Goal: Find specific page/section: Find specific page/section

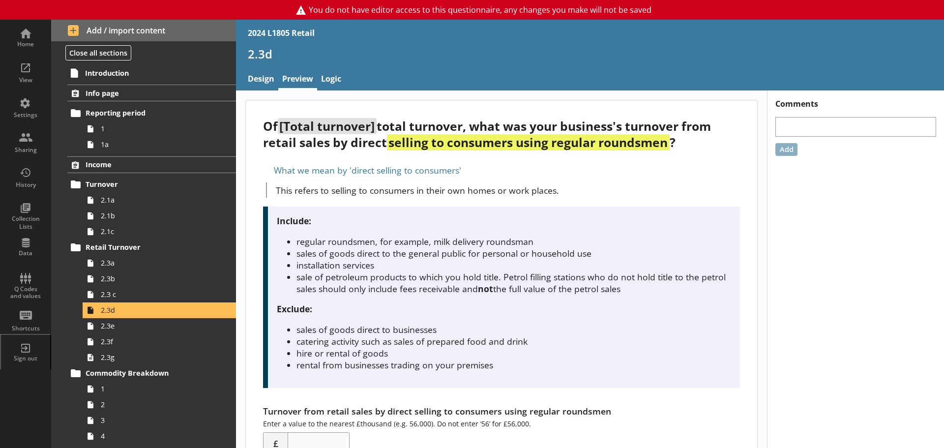
click at [148, 384] on span "1" at bounding box center [156, 388] width 110 height 9
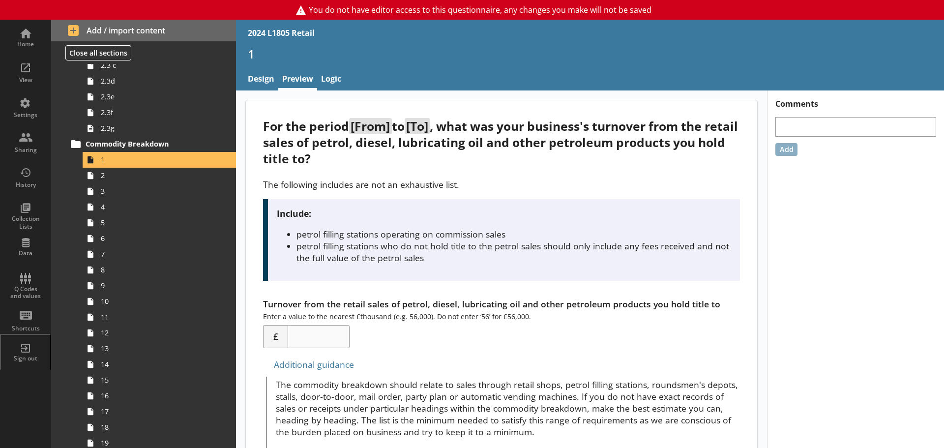
scroll to position [246, 0]
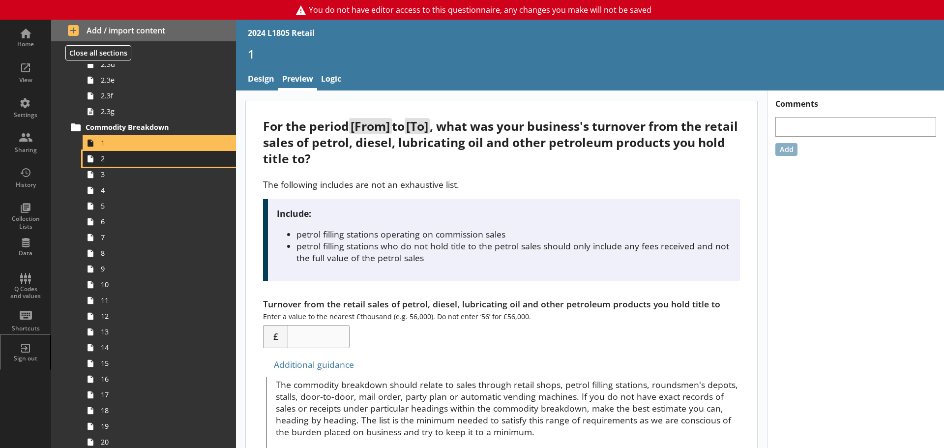
click at [132, 162] on span "2" at bounding box center [156, 158] width 110 height 9
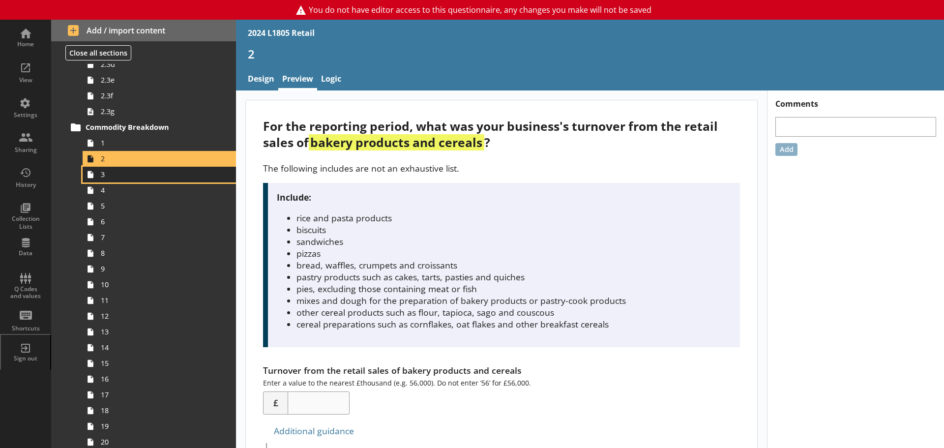
click at [123, 180] on link "3" at bounding box center [159, 175] width 153 height 16
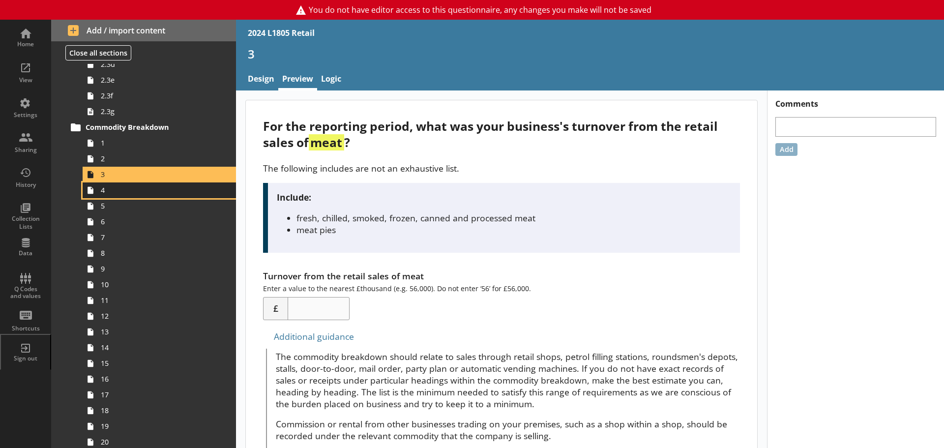
click at [138, 189] on span "4" at bounding box center [156, 189] width 110 height 9
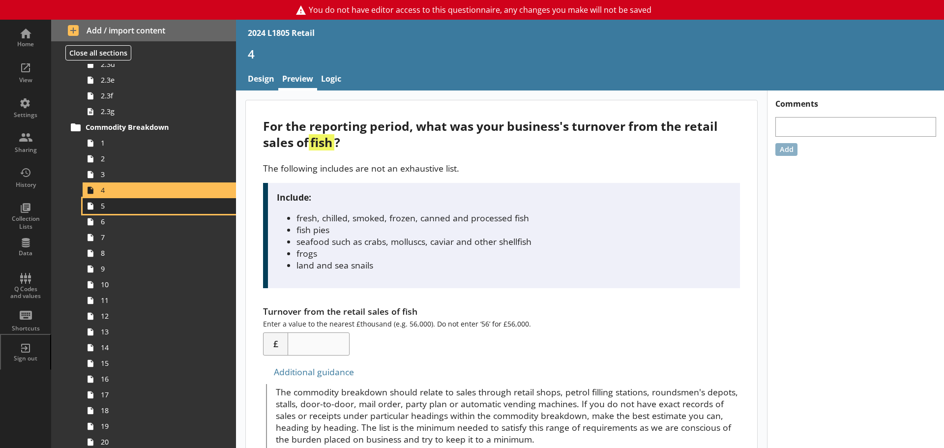
click at [127, 211] on link "5" at bounding box center [159, 206] width 153 height 16
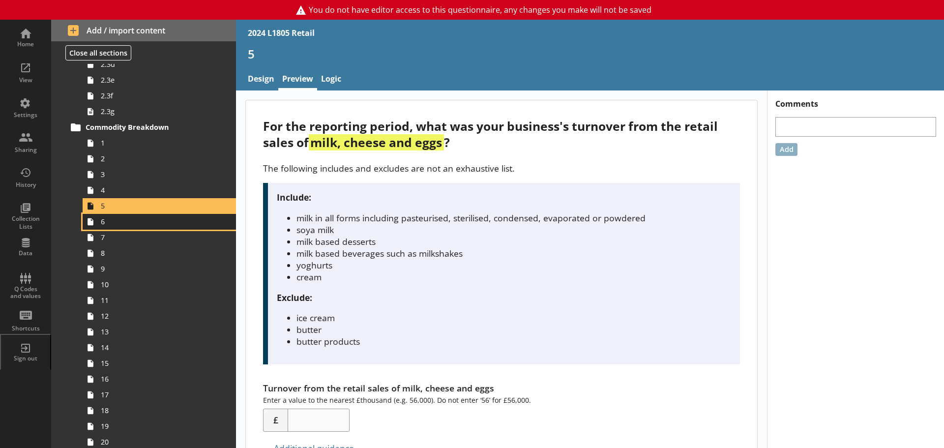
click at [126, 225] on span "6" at bounding box center [156, 221] width 110 height 9
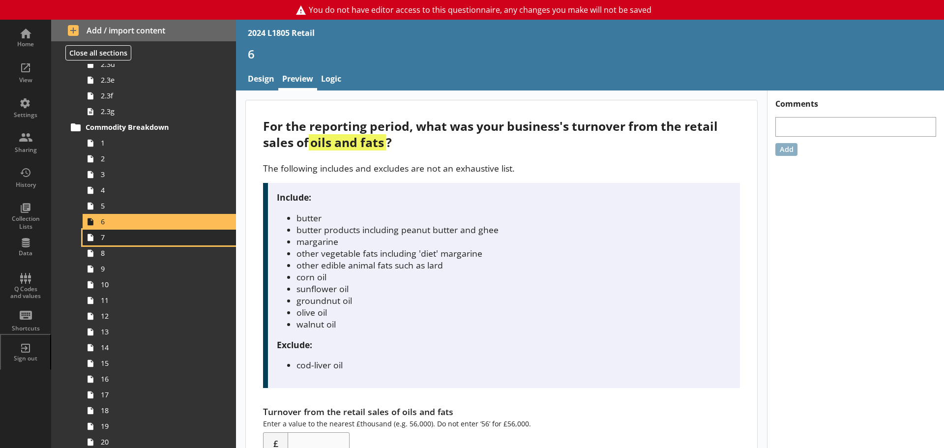
click at [124, 241] on span "7" at bounding box center [156, 237] width 110 height 9
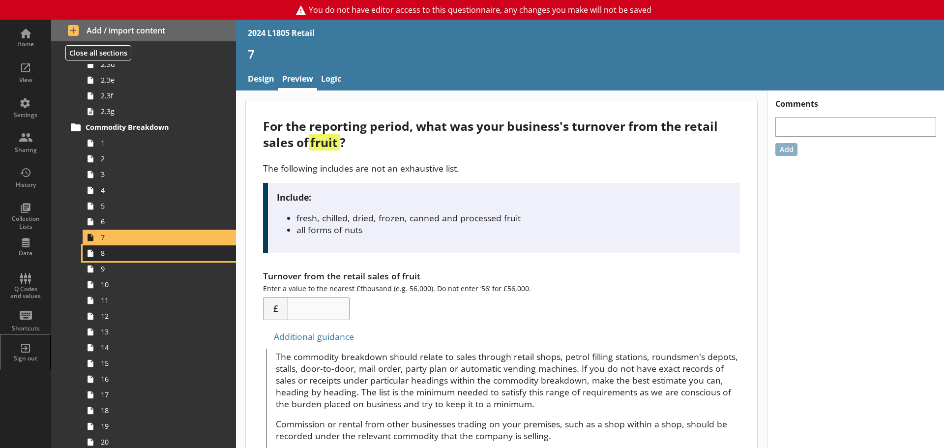
click at [124, 258] on link "8" at bounding box center [159, 253] width 153 height 16
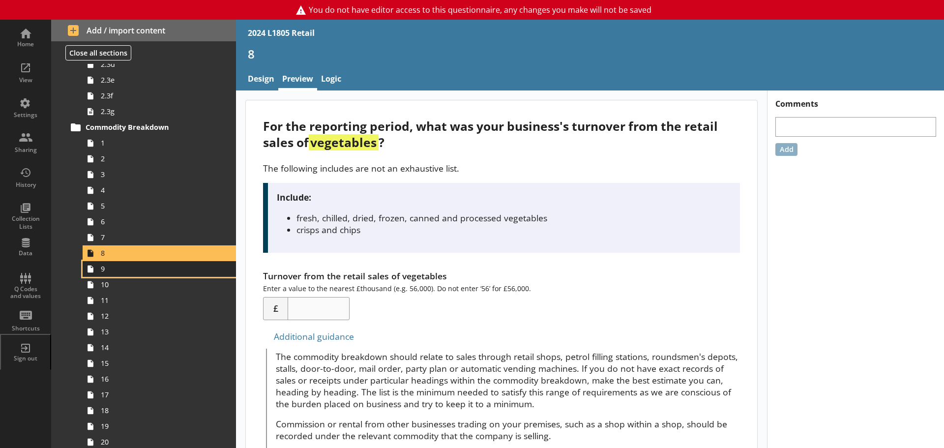
click at [124, 274] on link "9" at bounding box center [159, 269] width 153 height 16
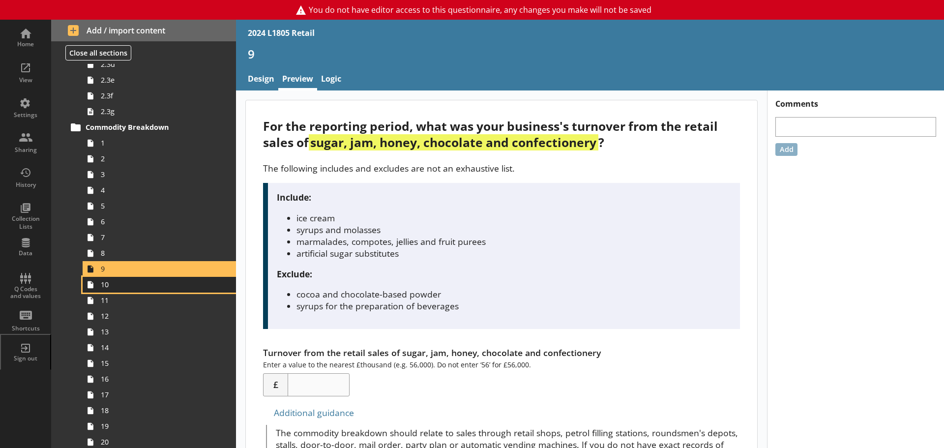
click at [145, 283] on span "10" at bounding box center [156, 284] width 110 height 9
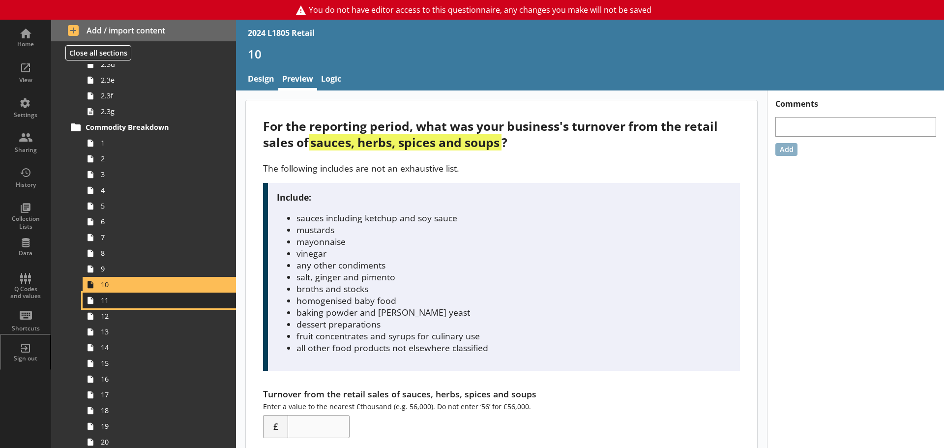
click at [127, 302] on span "11" at bounding box center [156, 300] width 110 height 9
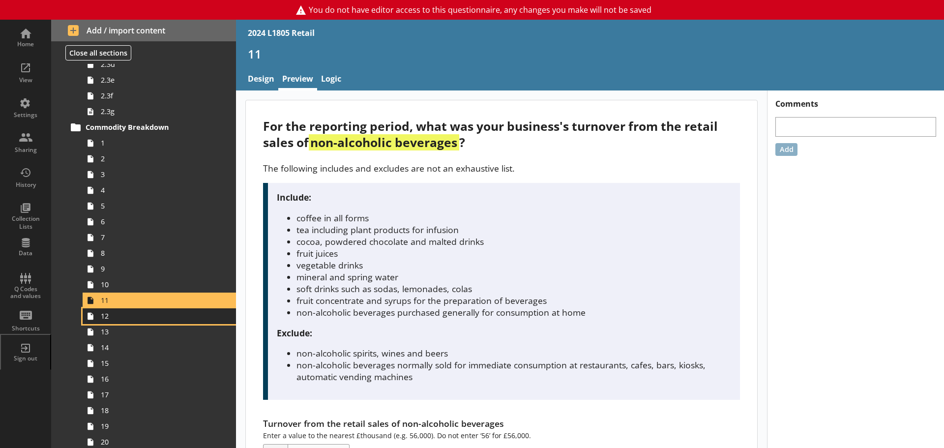
click at [122, 315] on span "12" at bounding box center [156, 315] width 110 height 9
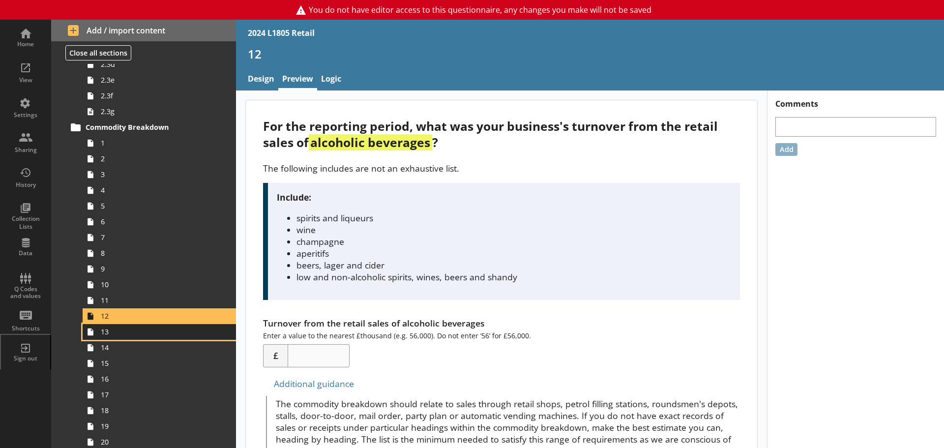
click at [116, 336] on span "13" at bounding box center [156, 331] width 110 height 9
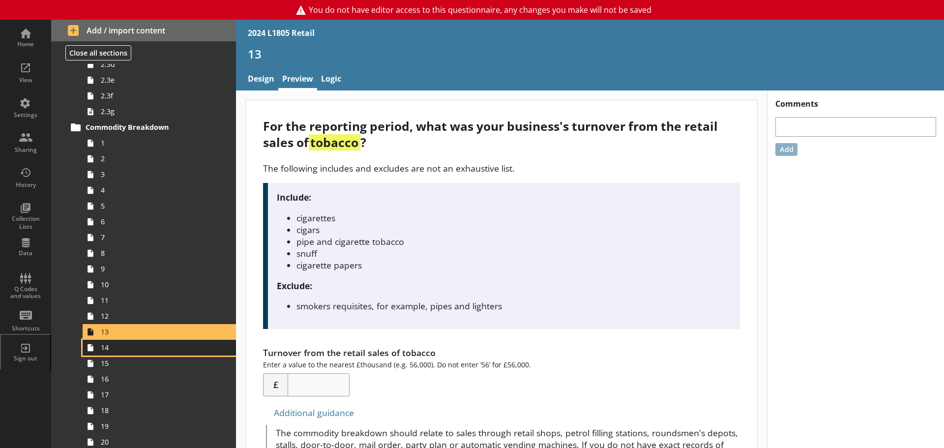
click at [113, 353] on link "14" at bounding box center [159, 348] width 153 height 16
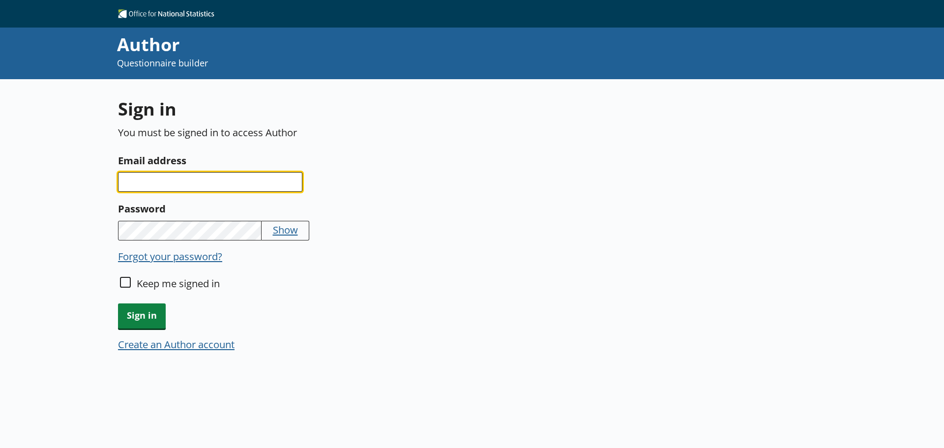
click at [218, 189] on input "Email address" at bounding box center [210, 182] width 184 height 20
type input "[EMAIL_ADDRESS][DOMAIN_NAME]"
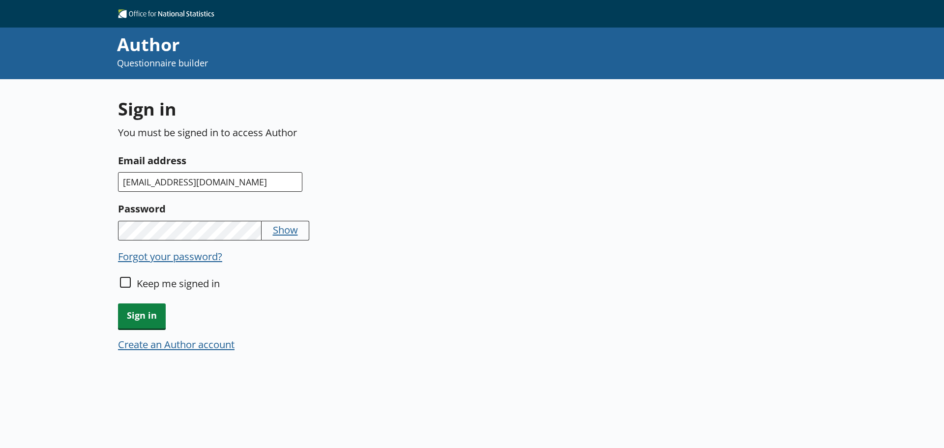
click at [283, 233] on button "Show" at bounding box center [285, 230] width 25 height 14
click at [125, 282] on input "Keep me signed in" at bounding box center [125, 282] width 11 height 11
checkbox input "true"
click at [131, 313] on span "Sign in" at bounding box center [142, 315] width 48 height 25
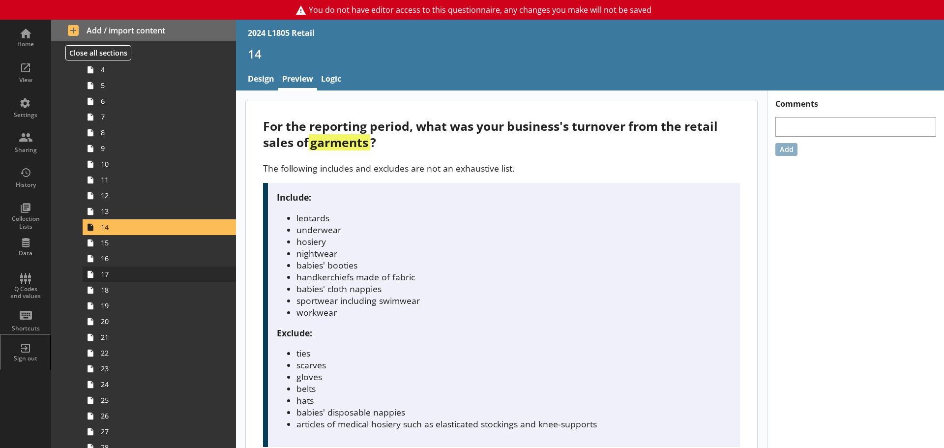
scroll to position [394, 0]
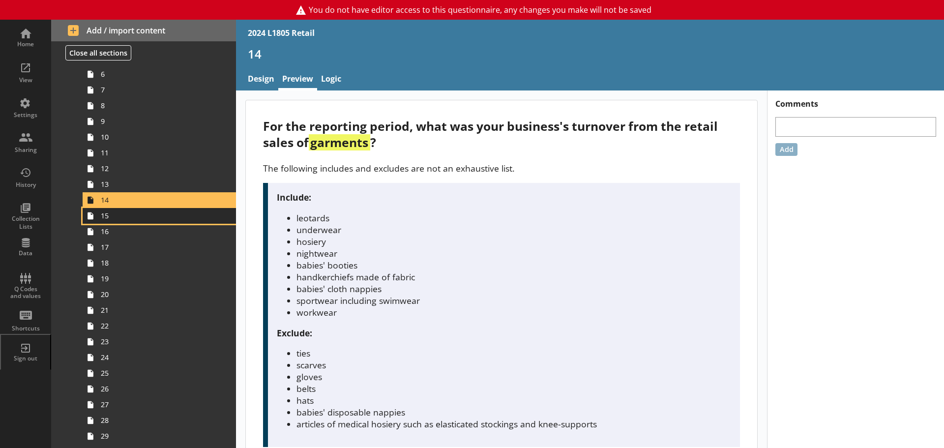
click at [112, 220] on span "15" at bounding box center [156, 215] width 110 height 9
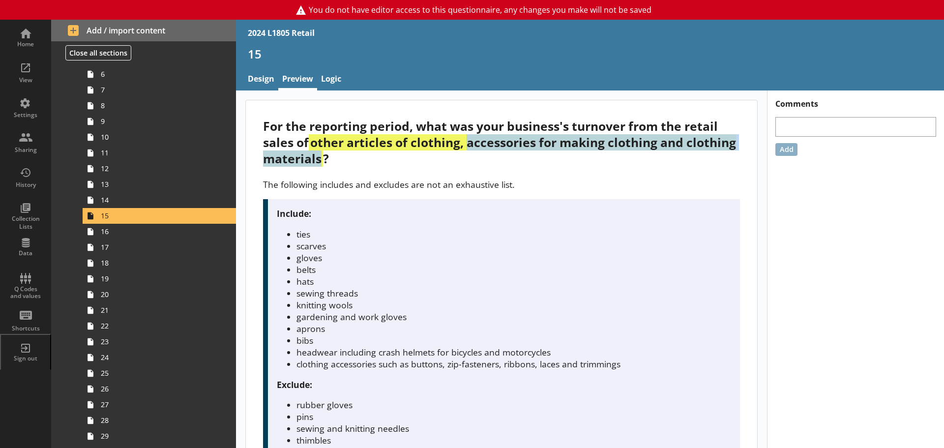
drag, startPoint x: 470, startPoint y: 144, endPoint x: 372, endPoint y: 157, distance: 98.3
click at [372, 157] on strong "other articles of clothing, accessories for making clothing and clothing materi…" at bounding box center [499, 150] width 473 height 32
copy strong "accessories for making clothing and clothing materials"
click at [118, 236] on span "16" at bounding box center [156, 231] width 110 height 9
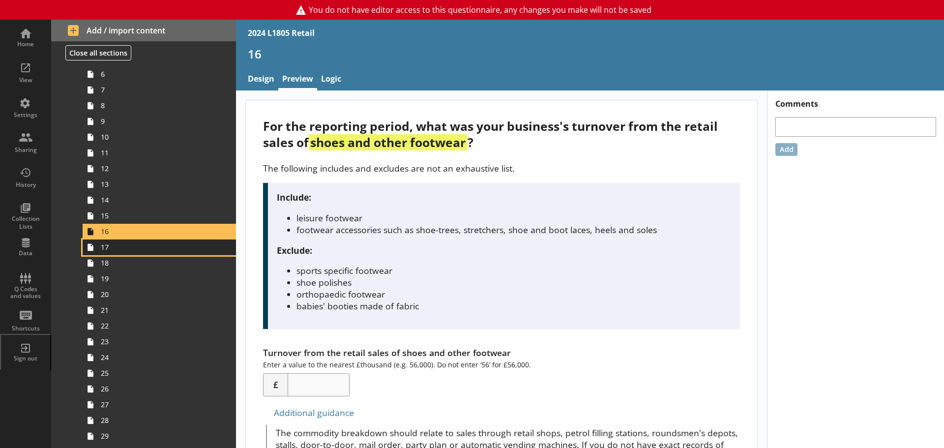
click at [109, 250] on span "17" at bounding box center [156, 247] width 110 height 9
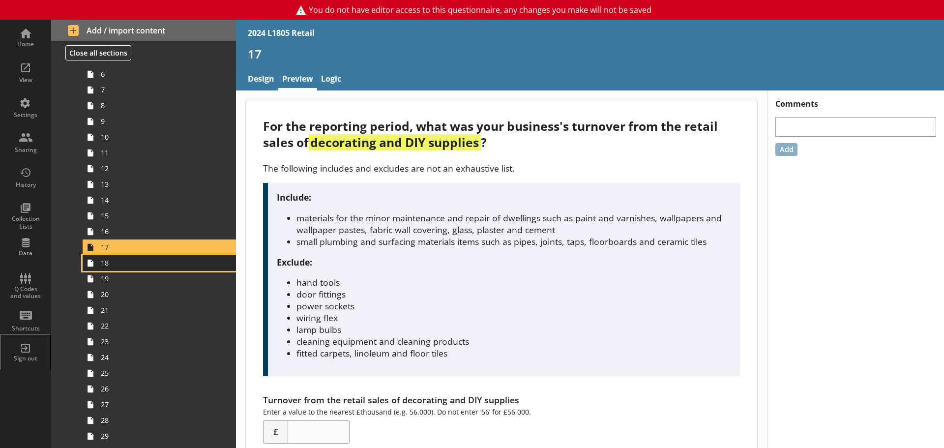
click at [107, 268] on span "18" at bounding box center [156, 262] width 110 height 9
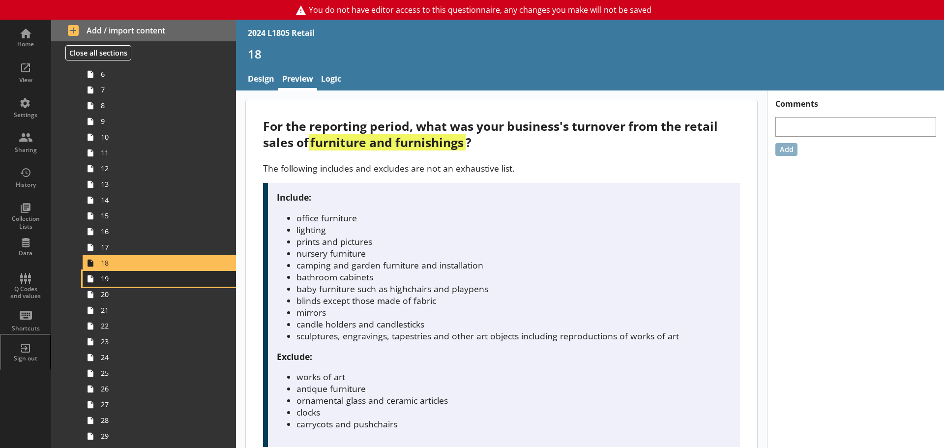
click at [106, 284] on link "19" at bounding box center [159, 279] width 153 height 16
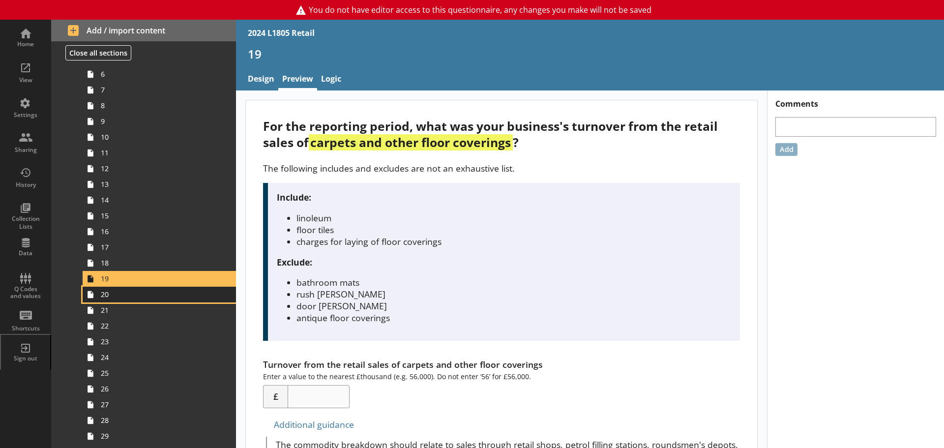
click at [109, 296] on span "20" at bounding box center [156, 294] width 110 height 9
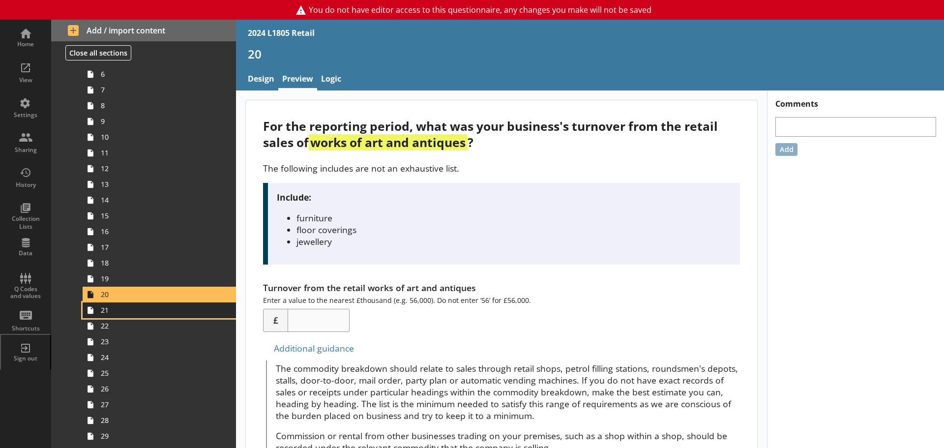
click at [106, 313] on span "21" at bounding box center [156, 309] width 110 height 9
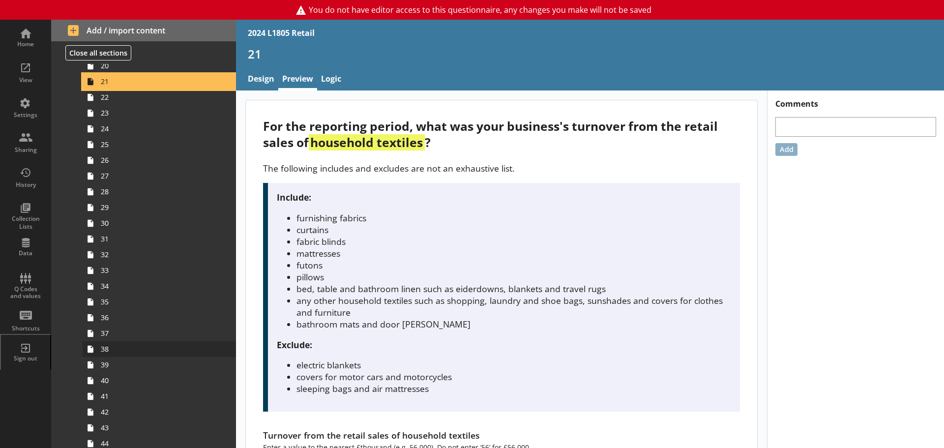
scroll to position [639, 0]
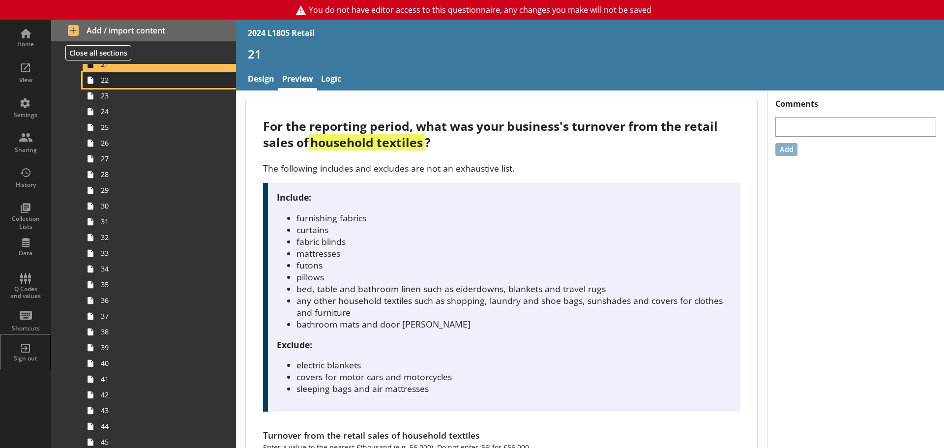
click at [116, 83] on span "22" at bounding box center [156, 79] width 110 height 9
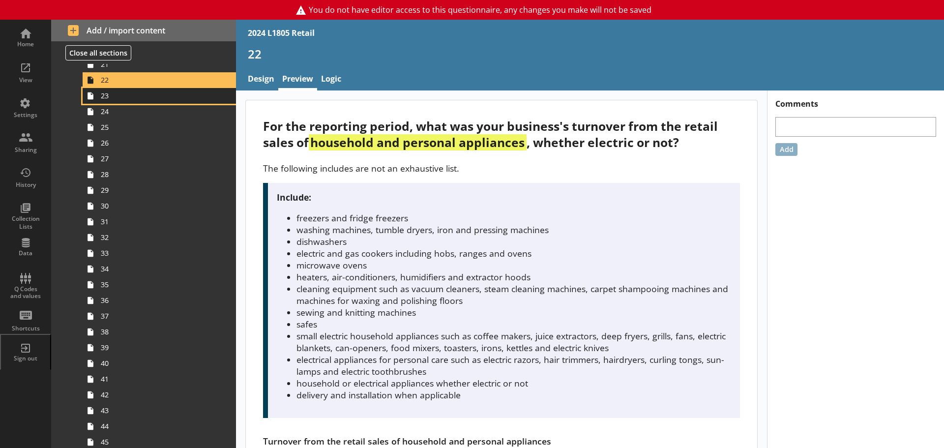
click at [106, 100] on span "23" at bounding box center [156, 95] width 110 height 9
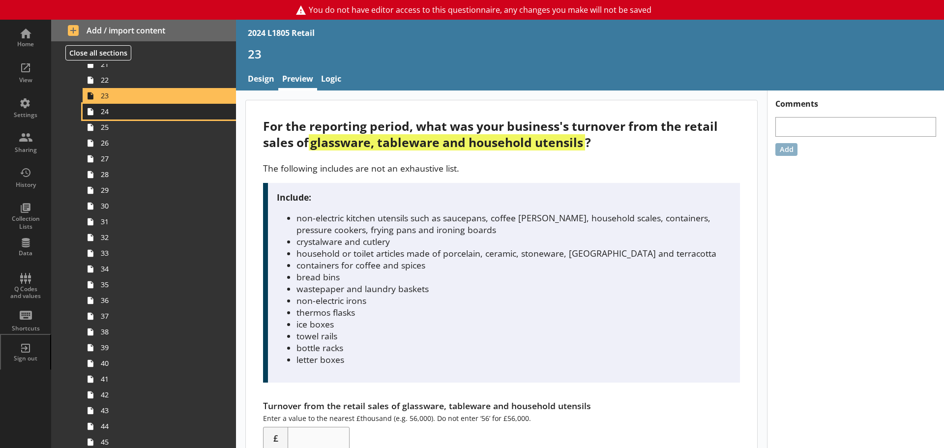
click at [101, 117] on link "24" at bounding box center [159, 112] width 153 height 16
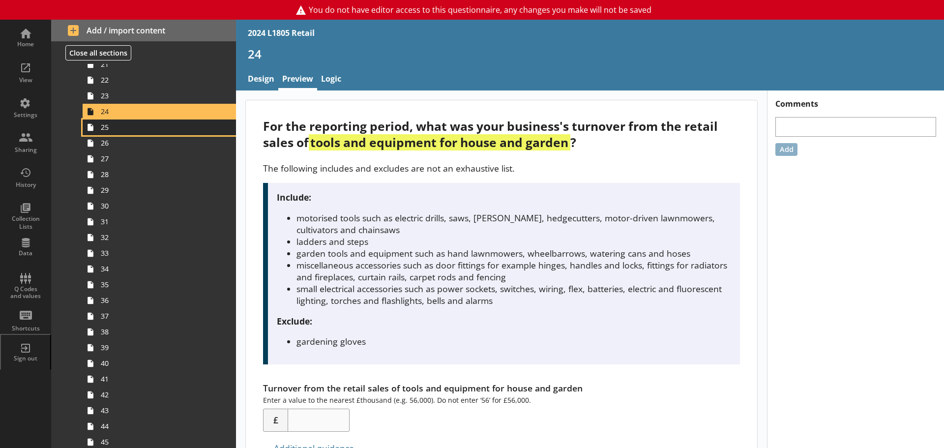
click at [106, 127] on span "25" at bounding box center [156, 126] width 110 height 9
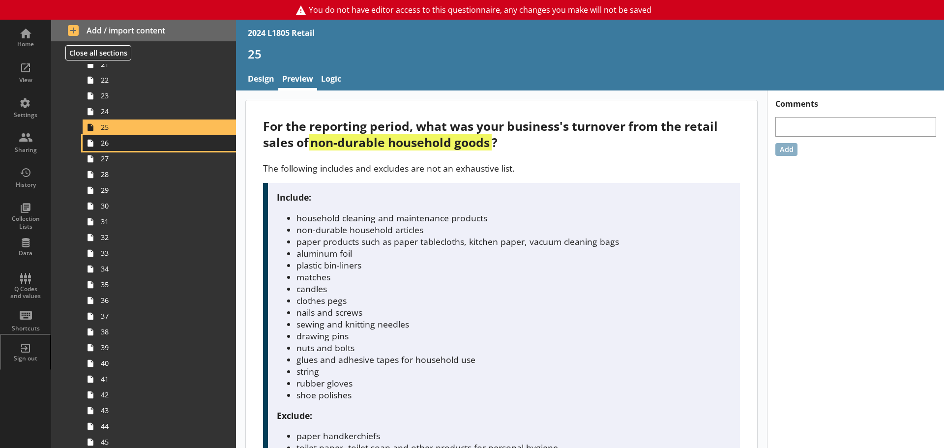
click at [99, 143] on link "26" at bounding box center [159, 143] width 153 height 16
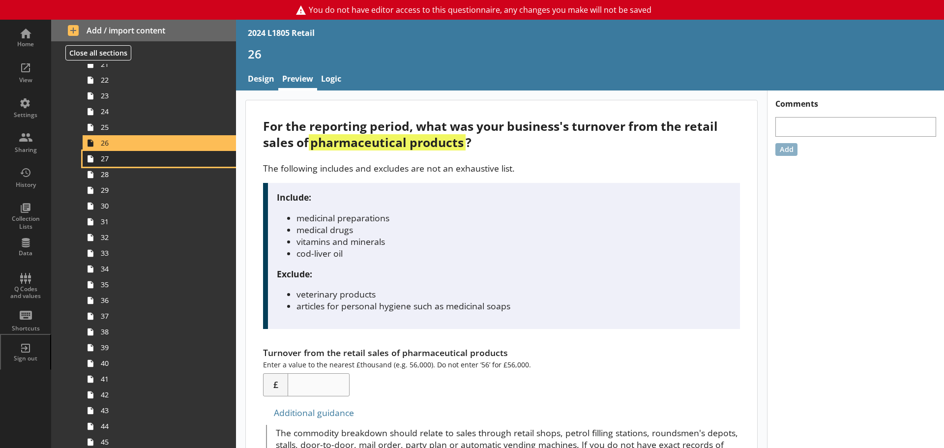
click at [100, 161] on link "27" at bounding box center [159, 159] width 153 height 16
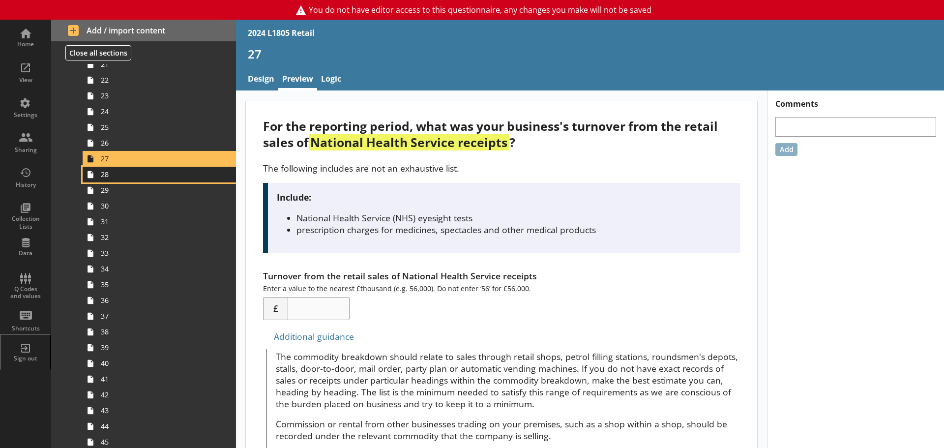
click at [104, 178] on span "28" at bounding box center [156, 174] width 110 height 9
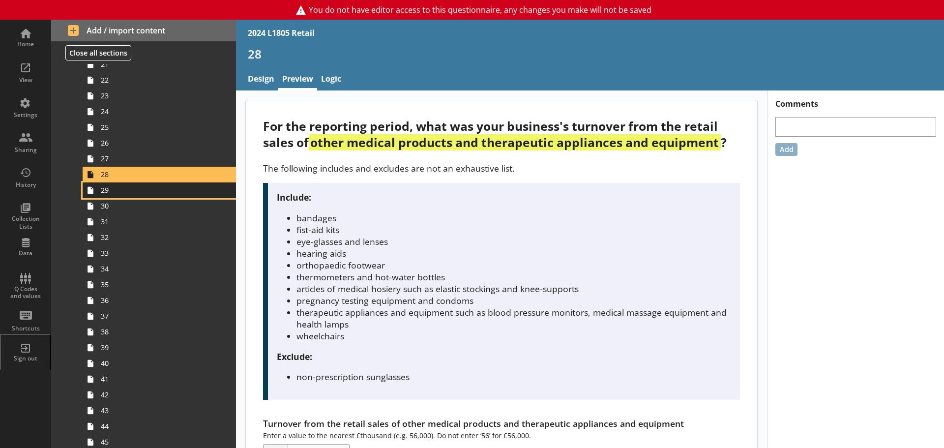
click at [102, 191] on span "29" at bounding box center [156, 189] width 110 height 9
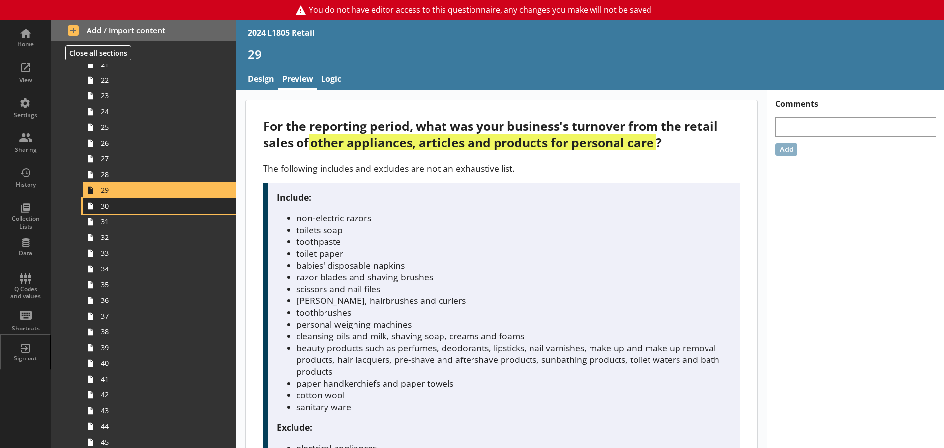
click at [115, 210] on span "30" at bounding box center [156, 205] width 110 height 9
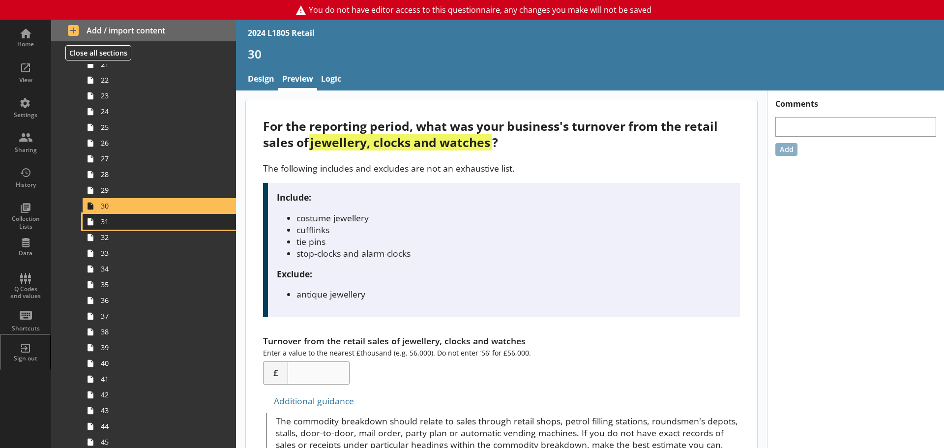
click at [113, 223] on span "31" at bounding box center [156, 221] width 110 height 9
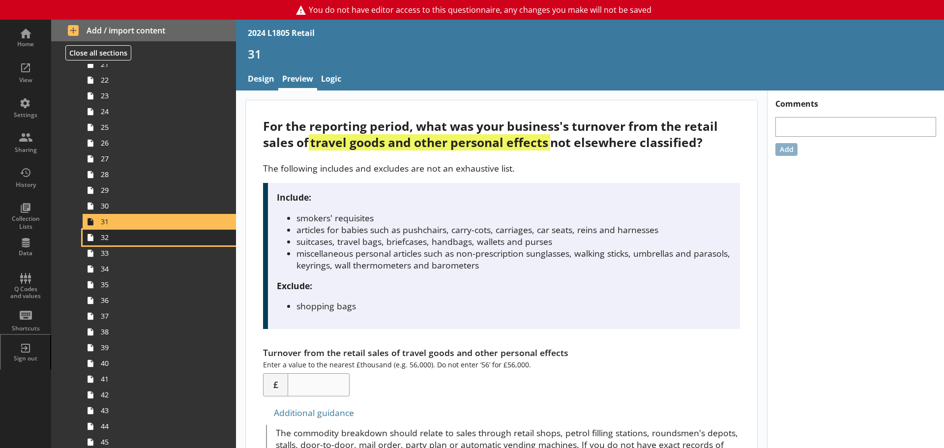
click at [108, 242] on span "32" at bounding box center [156, 237] width 110 height 9
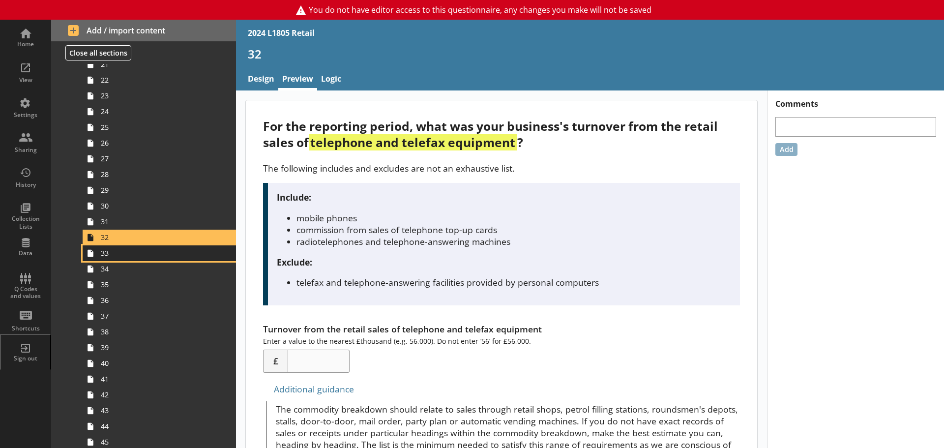
click at [104, 255] on span "33" at bounding box center [156, 252] width 110 height 9
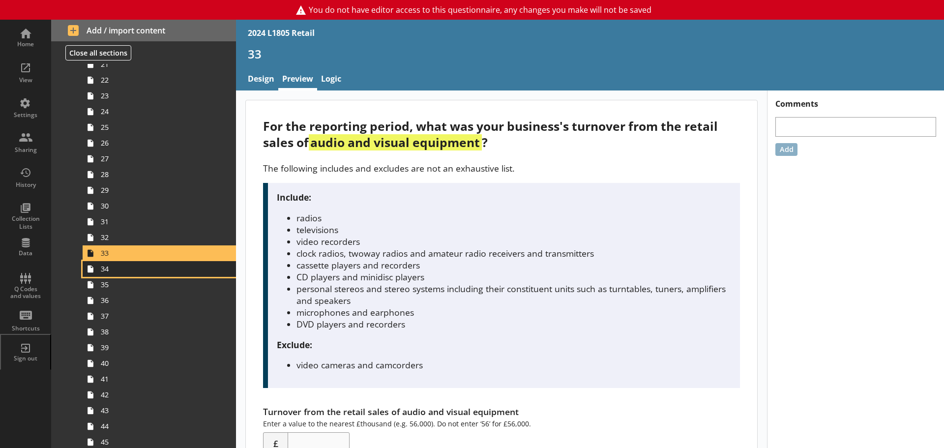
click at [114, 273] on span "34" at bounding box center [156, 268] width 110 height 9
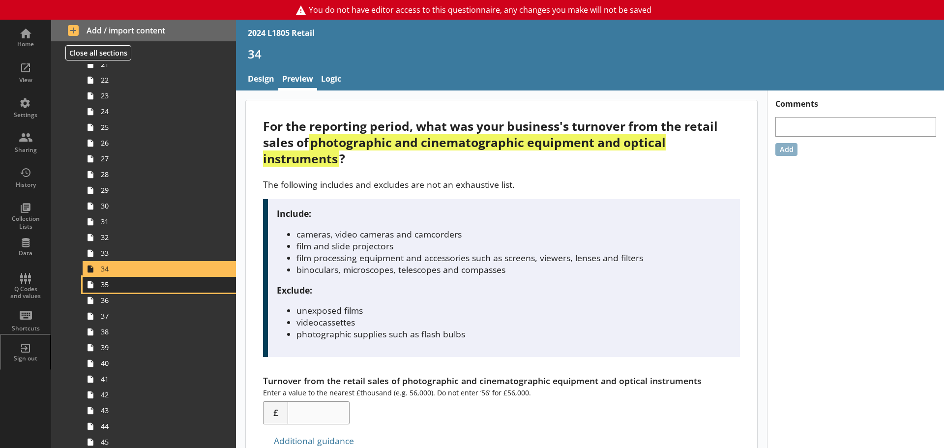
click at [109, 285] on span "35" at bounding box center [156, 284] width 110 height 9
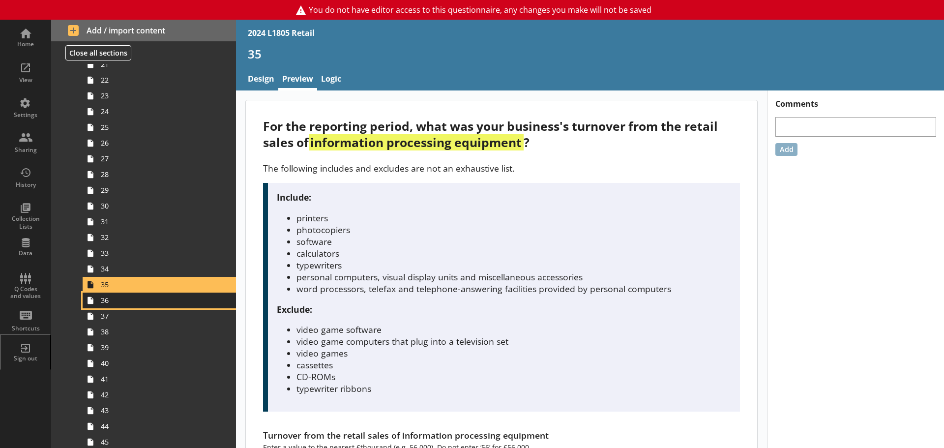
click at [101, 305] on span "36" at bounding box center [156, 300] width 110 height 9
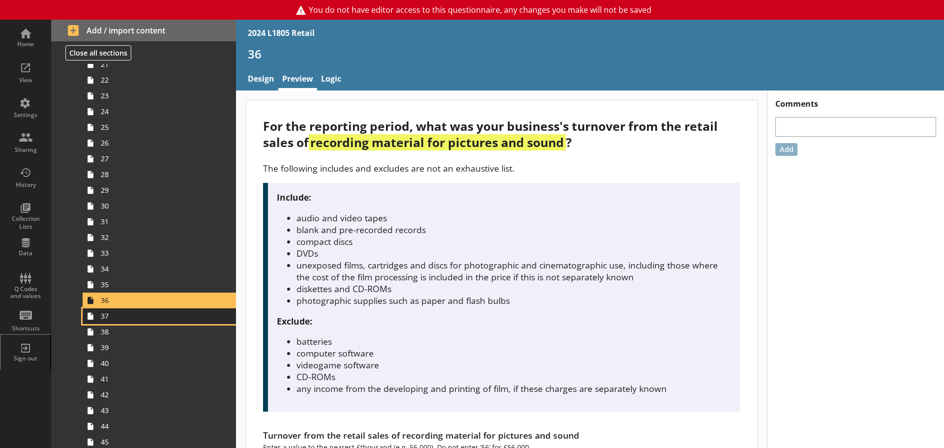
click at [104, 319] on span "37" at bounding box center [156, 315] width 110 height 9
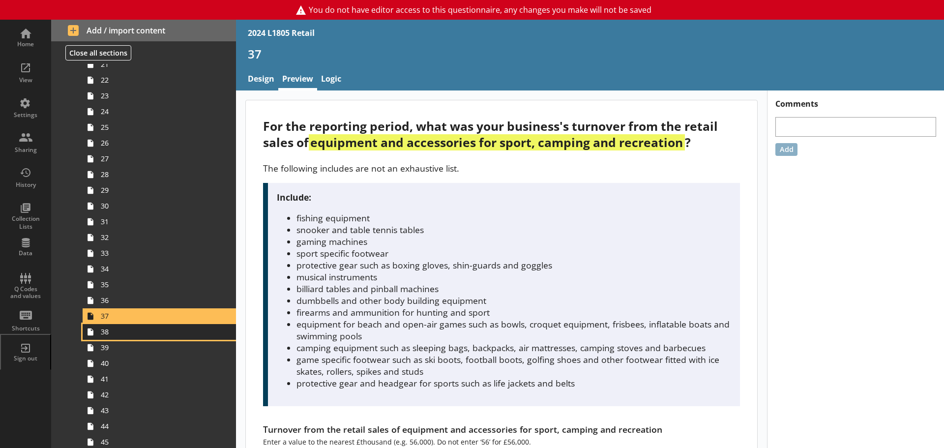
click at [126, 334] on span "38" at bounding box center [156, 331] width 110 height 9
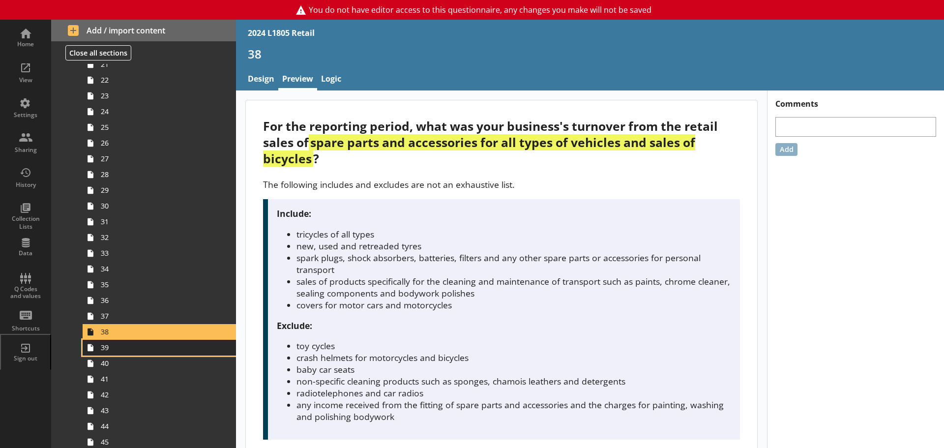
click at [113, 352] on span "39" at bounding box center [156, 347] width 110 height 9
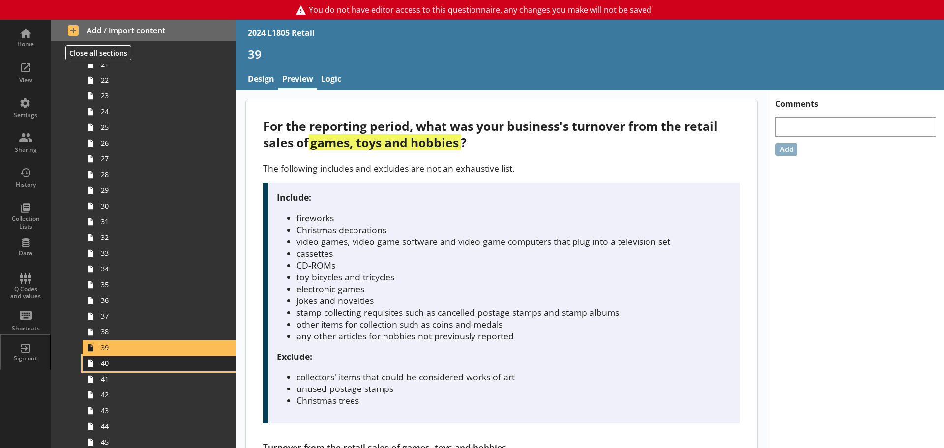
click at [109, 367] on span "40" at bounding box center [156, 363] width 110 height 9
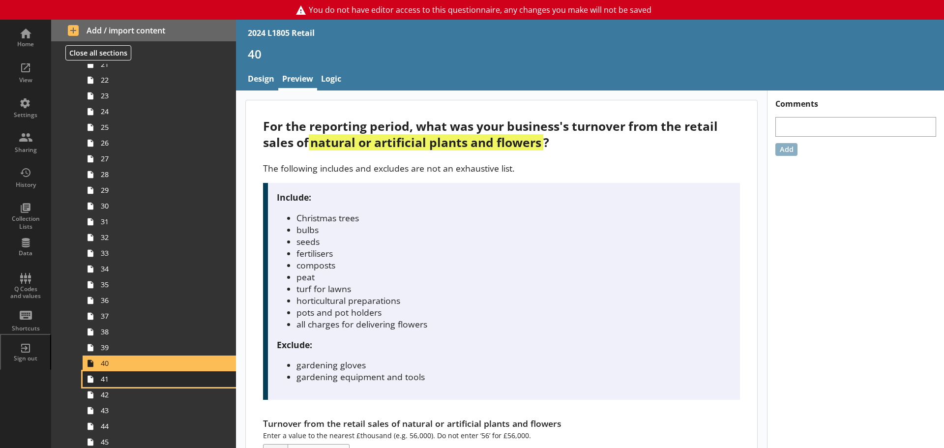
click at [106, 379] on span "41" at bounding box center [156, 378] width 110 height 9
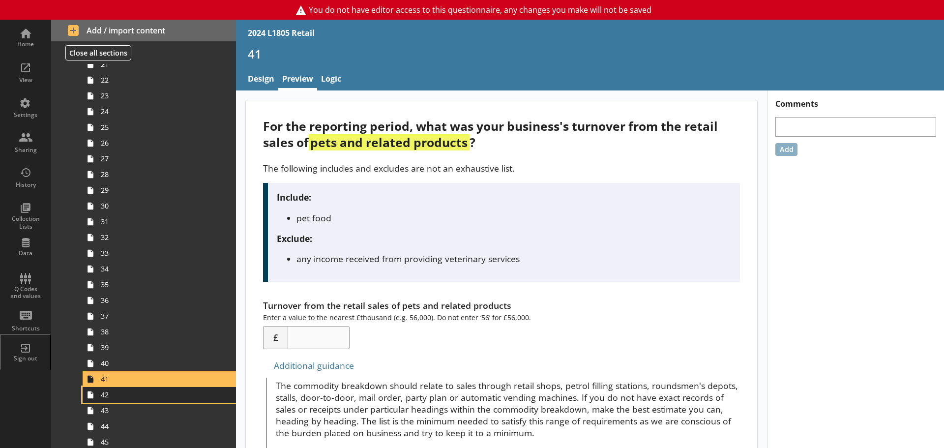
click at [114, 396] on span "42" at bounding box center [156, 394] width 110 height 9
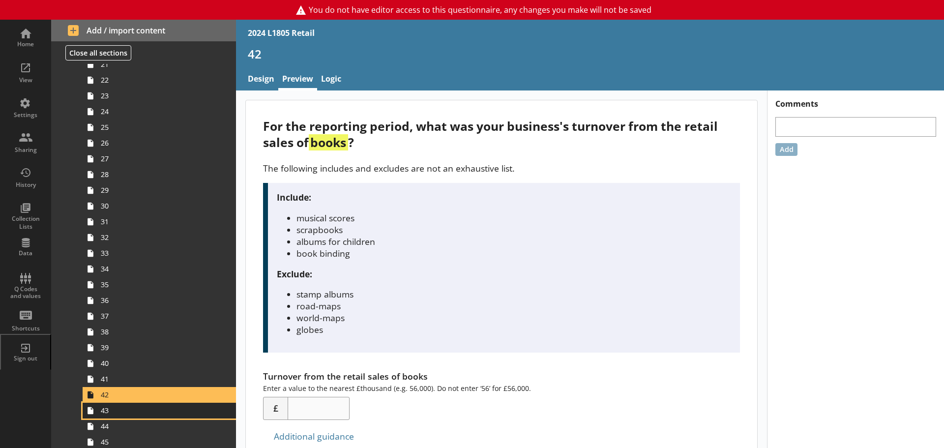
click at [112, 414] on span "43" at bounding box center [156, 410] width 110 height 9
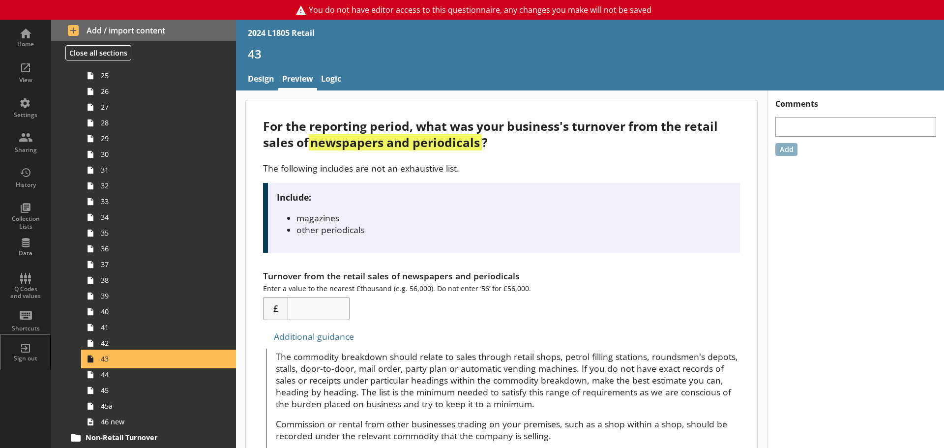
scroll to position [787, 0]
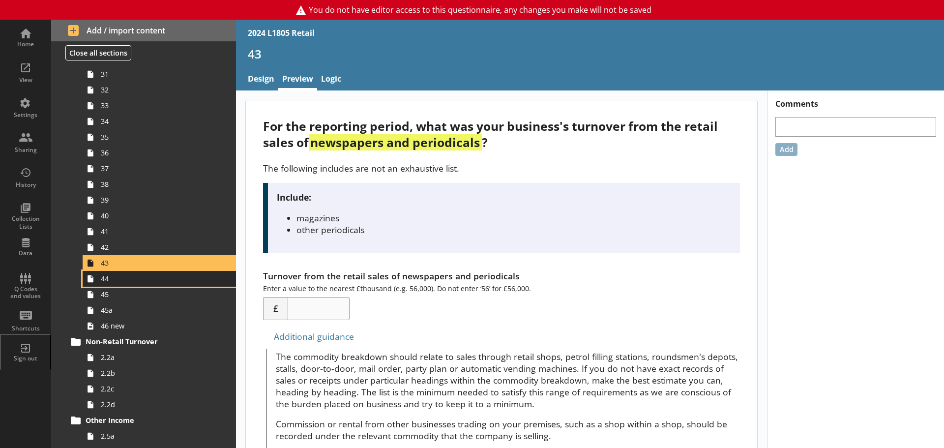
click at [105, 285] on link "44" at bounding box center [159, 279] width 153 height 16
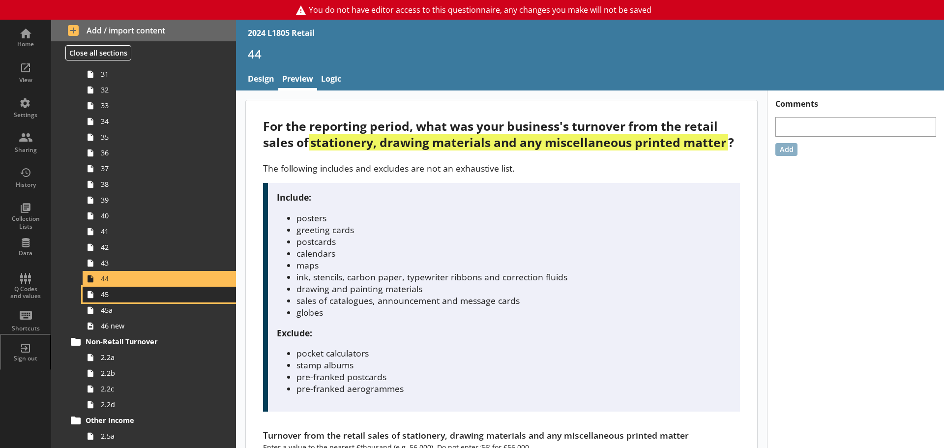
click at [120, 301] on link "45" at bounding box center [159, 295] width 153 height 16
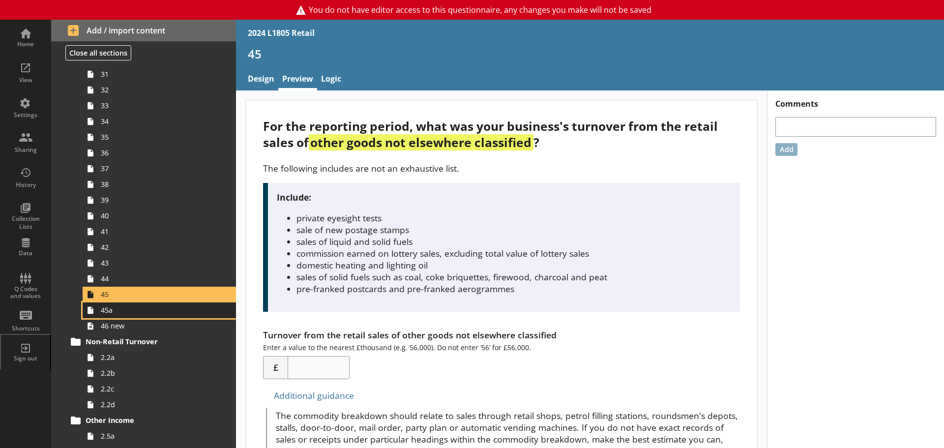
click at [119, 311] on span "45a" at bounding box center [156, 309] width 110 height 9
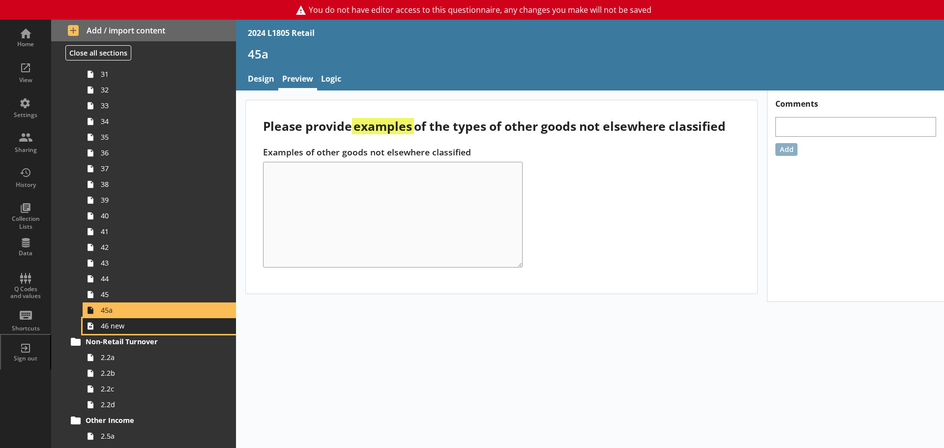
click at [127, 326] on span "46 new" at bounding box center [156, 325] width 110 height 9
